Goal: Find specific page/section: Find specific page/section

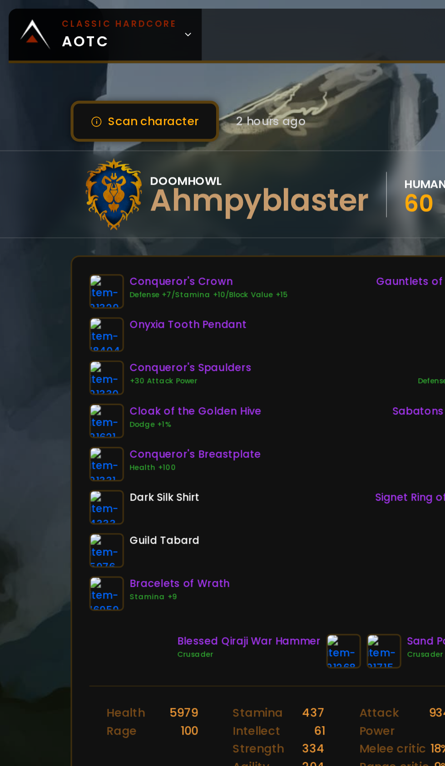
click at [115, 22] on icon at bounding box center [118, 22] width 6 height 6
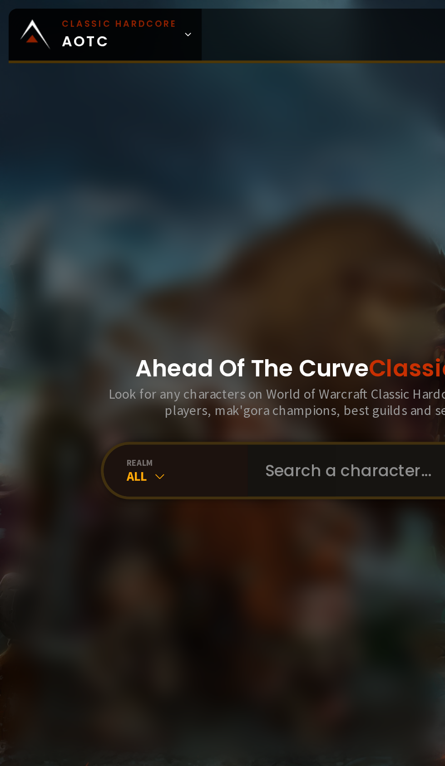
click at [218, 313] on input "text" at bounding box center [265, 296] width 207 height 33
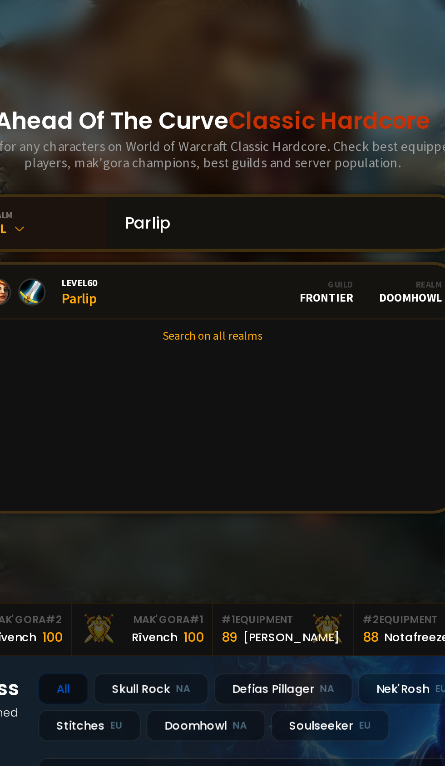
type input "Parlip"
click at [207, 357] on link "Level 60 Parlip Guild Frontier Realm Doomhowl" at bounding box center [222, 340] width 310 height 34
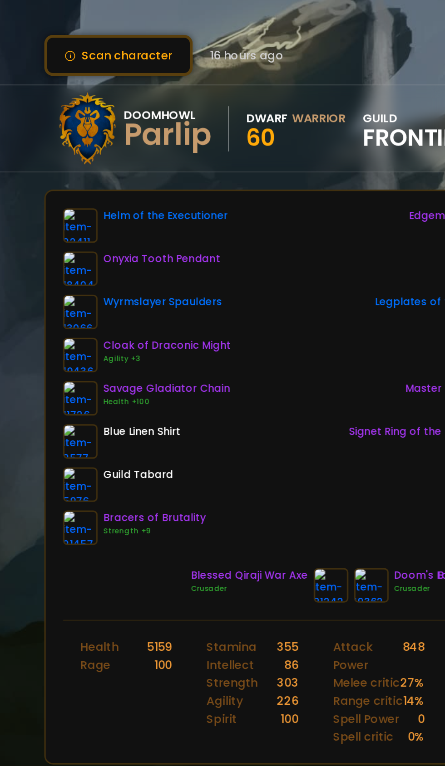
click at [69, 235] on img at bounding box center [67, 238] width 22 height 22
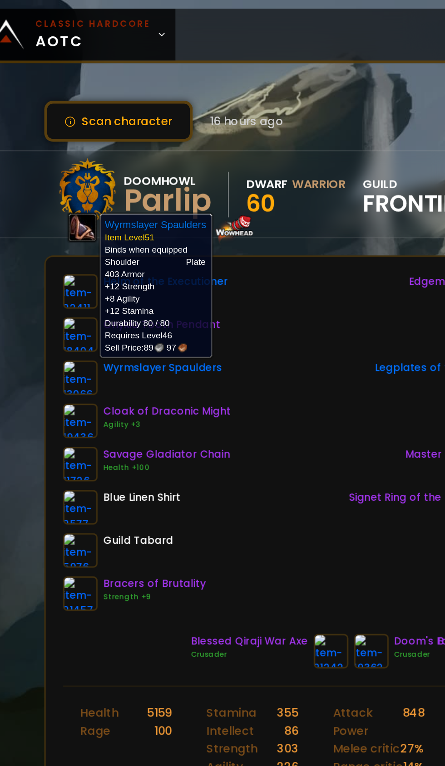
click at [199, 344] on div "Helm of the Executioner Onyxia Tooth Pendant Wyrmslayer Spaulders Cloak of Drac…" at bounding box center [222, 279] width 332 height 212
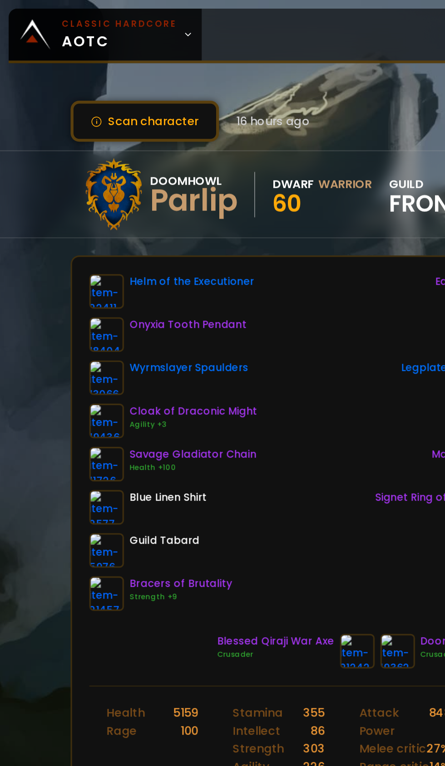
click at [78, 232] on link at bounding box center [67, 238] width 22 height 22
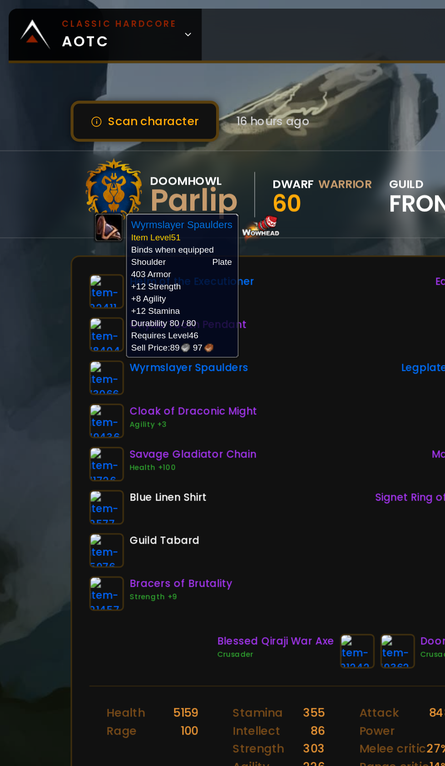
click at [194, 316] on div "Helm of the Executioner Onyxia Tooth Pendant Wyrmslayer Spaulders Cloak of Drac…" at bounding box center [222, 279] width 332 height 212
